Goal: Information Seeking & Learning: Find specific fact

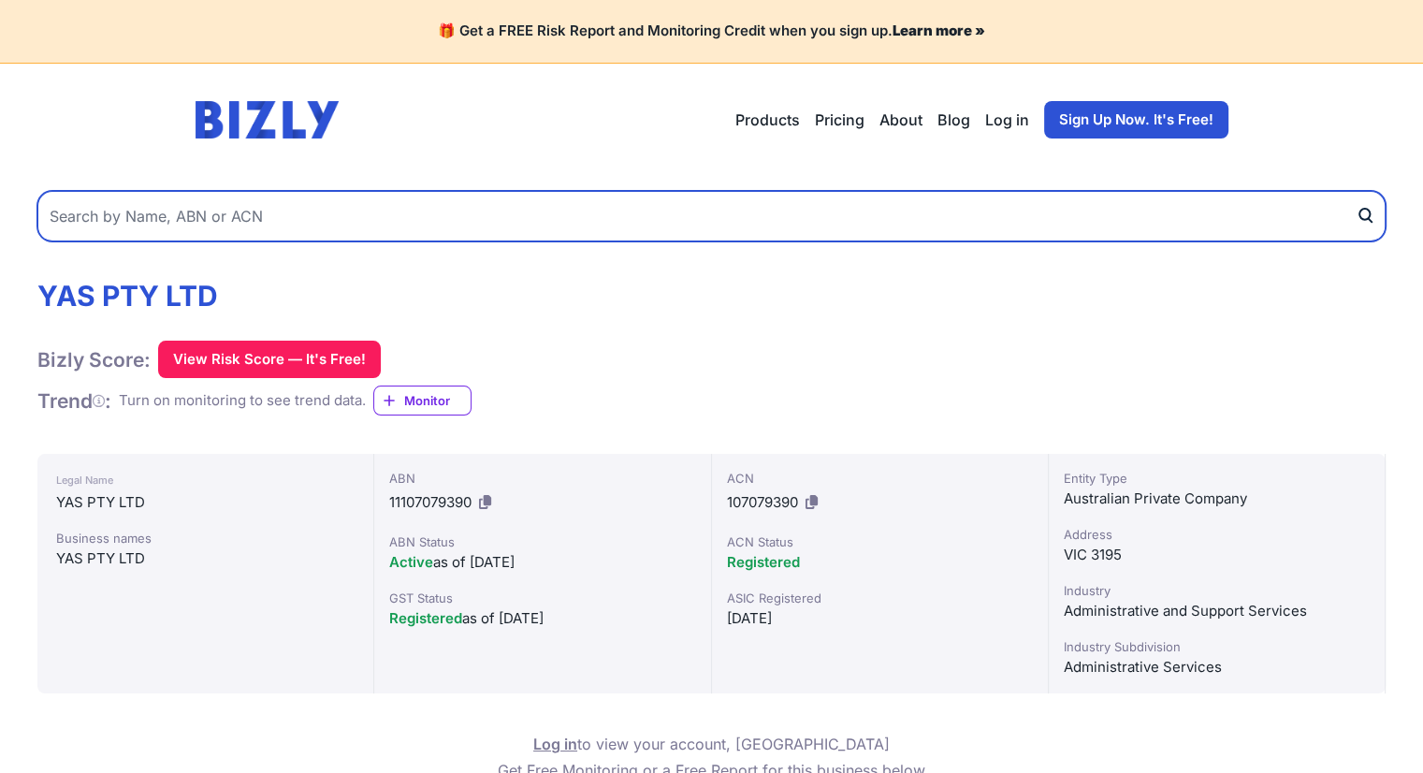
click at [311, 212] on input "text" at bounding box center [711, 216] width 1349 height 51
paste input "51 614 212 832"
type input "51 614 212 832"
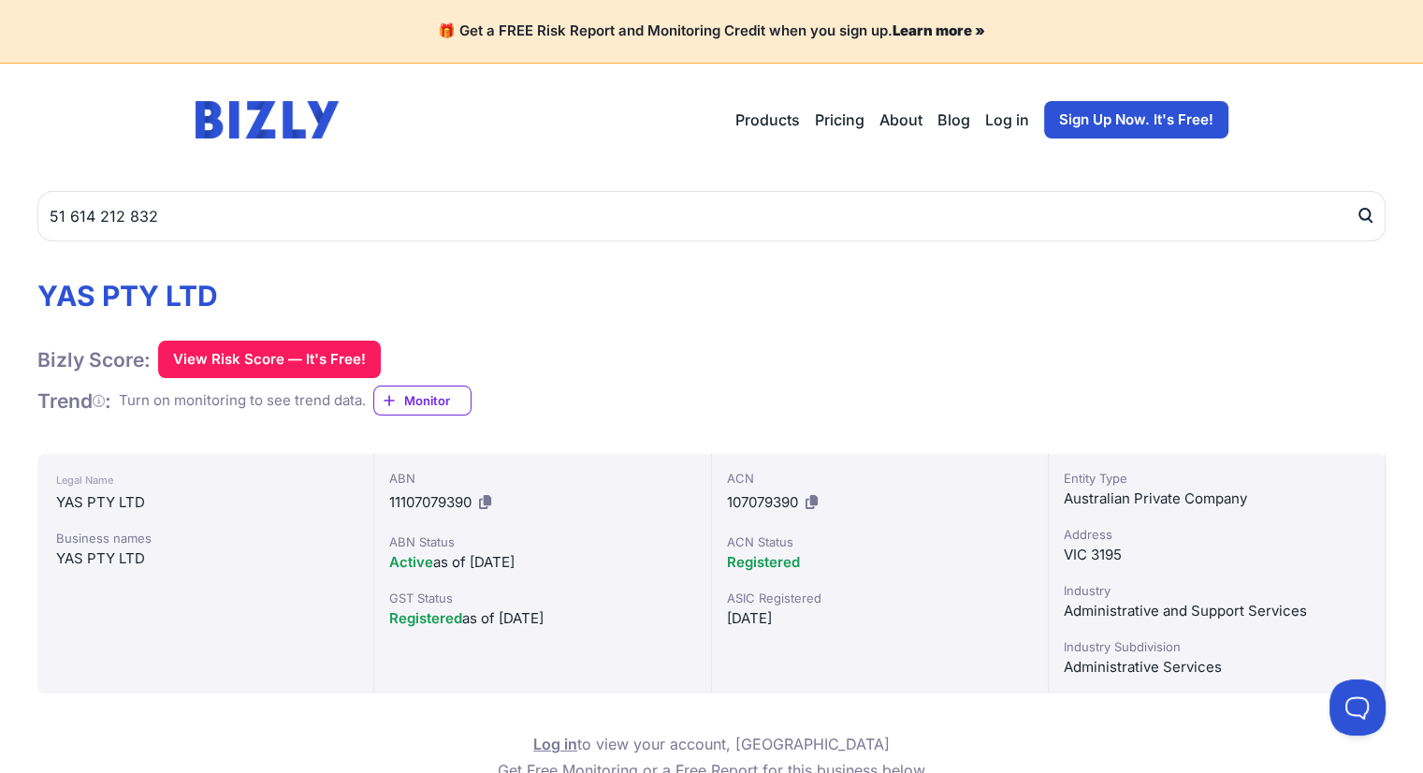
click at [1367, 208] on icon "submit" at bounding box center [1365, 216] width 19 height 20
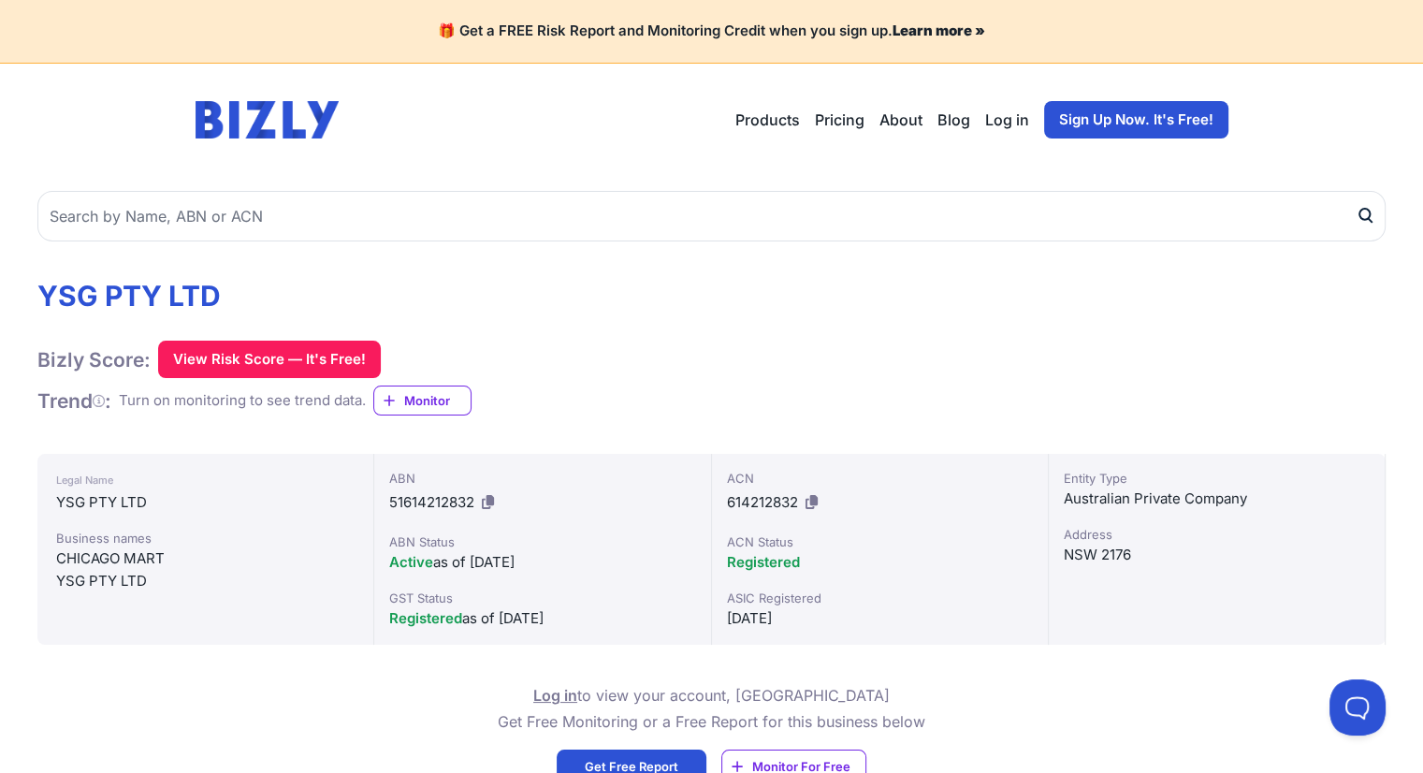
click at [126, 506] on div "YSG PTY LTD" at bounding box center [205, 502] width 299 height 22
copy div "YSG PTY LTD"
click at [494, 505] on icon at bounding box center [488, 502] width 12 height 14
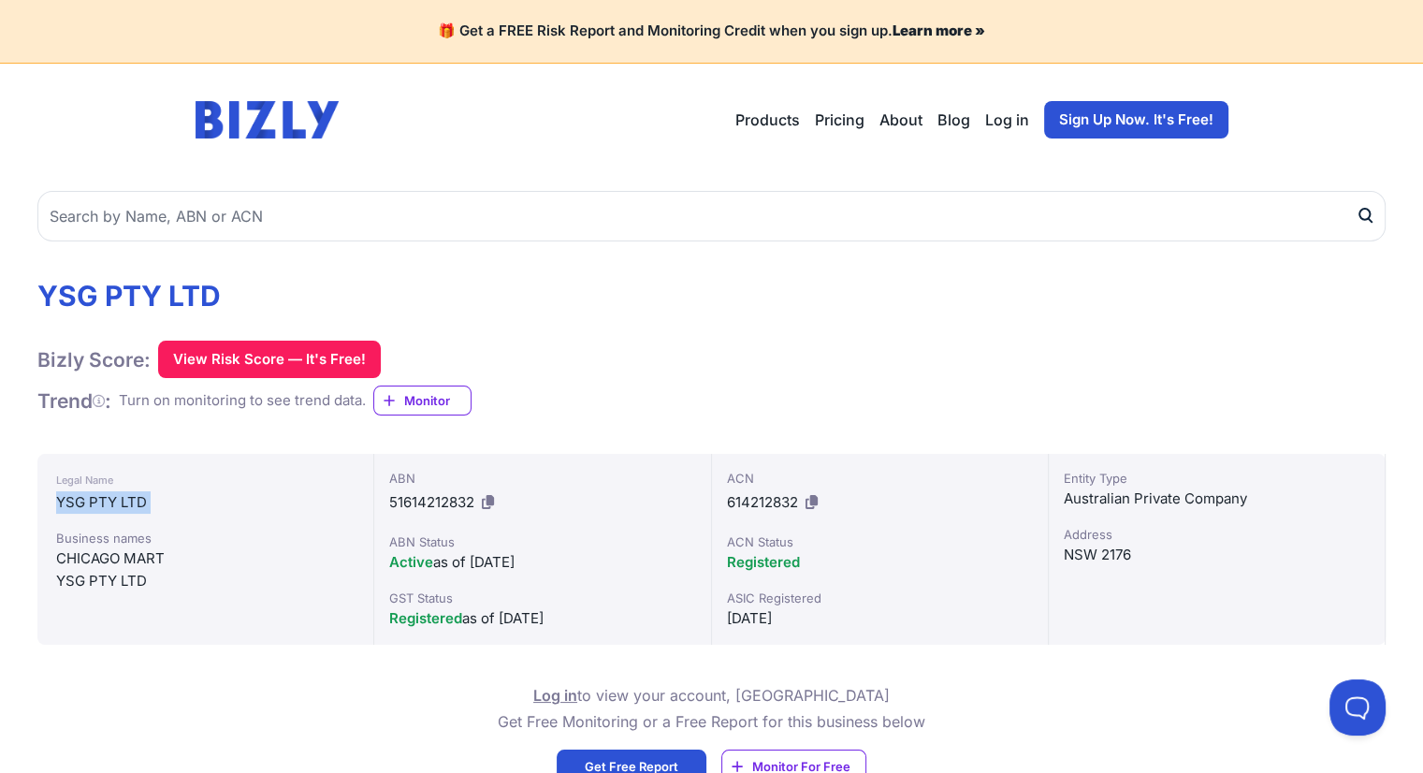
copy div "YSG PTY LTD"
click at [491, 502] on icon at bounding box center [488, 502] width 12 height 14
copy div "YSG PTY LTD"
click at [482, 506] on button at bounding box center [488, 503] width 20 height 30
